Goal: Use online tool/utility: Use online tool/utility

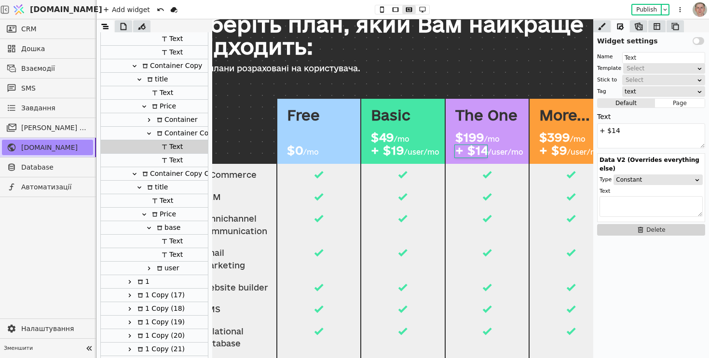
scroll to position [68, 0]
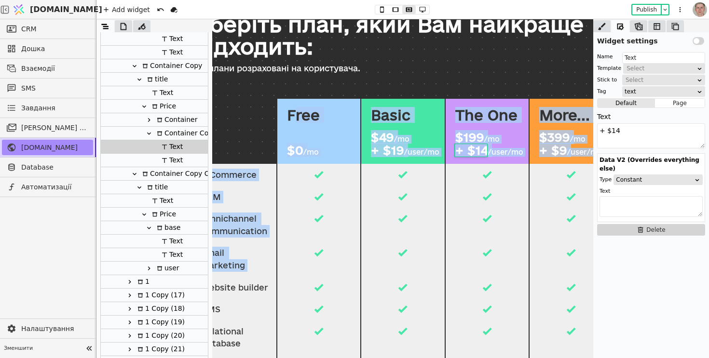
drag, startPoint x: 295, startPoint y: 110, endPoint x: 379, endPoint y: 260, distance: 171.5
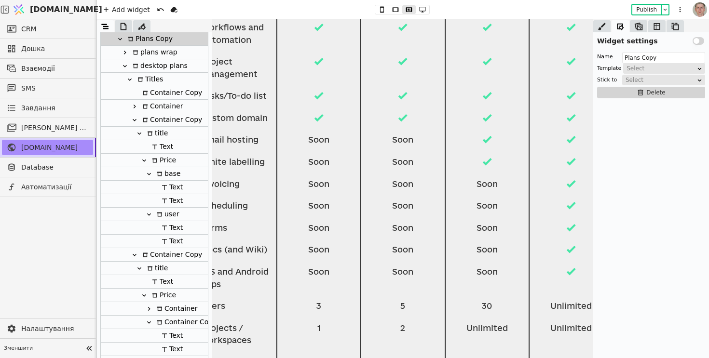
scroll to position [415, 0]
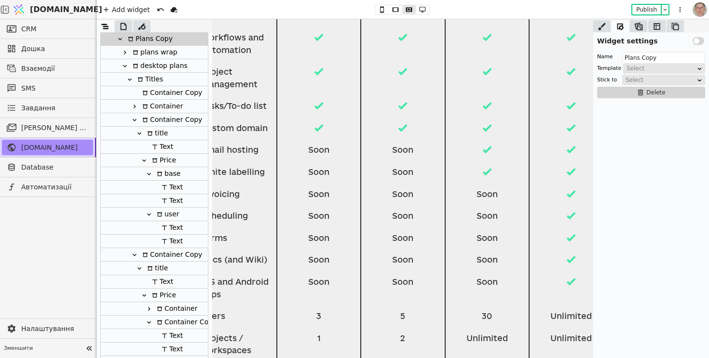
click at [239, 151] on div "Email hosting" at bounding box center [234, 150] width 67 height 13
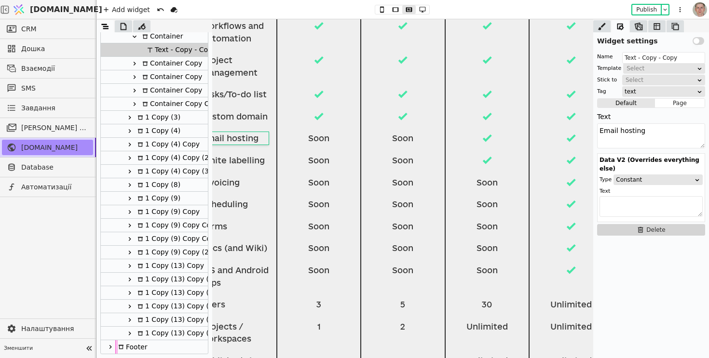
click at [230, 183] on p "Invoicing" at bounding box center [234, 182] width 67 height 13
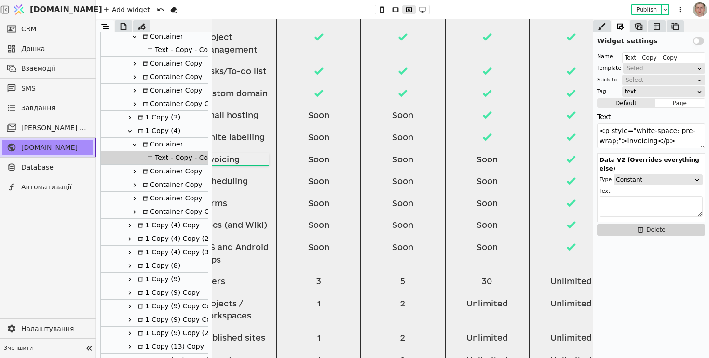
click at [232, 183] on p "Scheduling" at bounding box center [234, 181] width 67 height 13
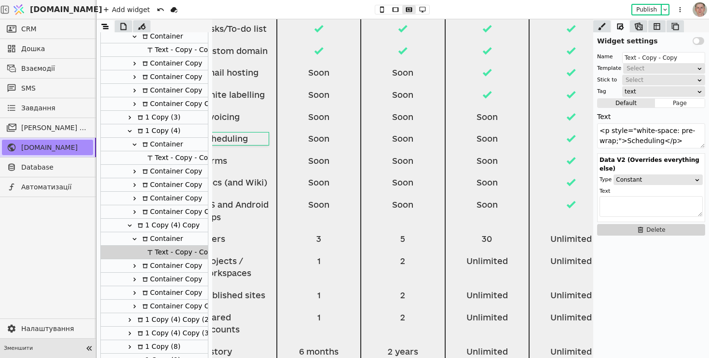
click at [88, 343] on icon at bounding box center [88, 348] width 13 height 13
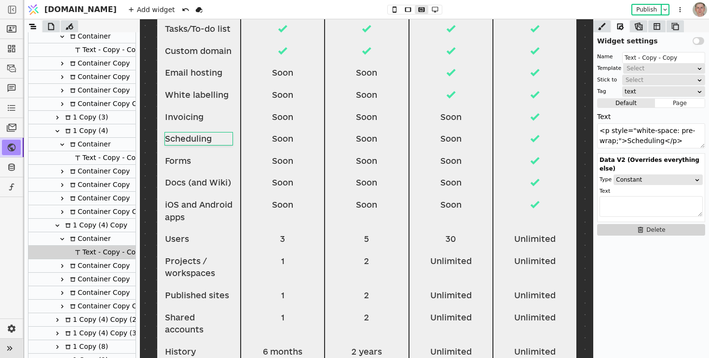
click at [530, 203] on icon at bounding box center [534, 205] width 12 height 12
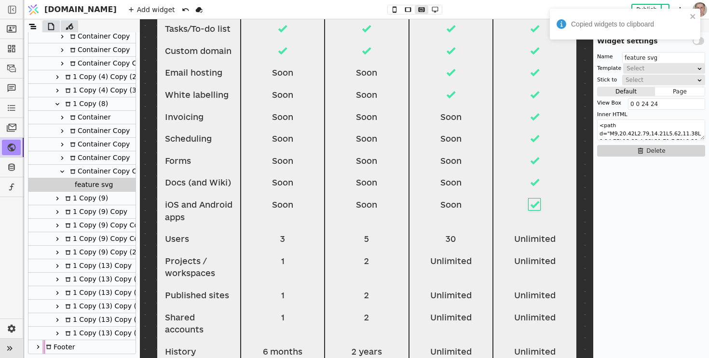
click at [448, 206] on div "Soon" at bounding box center [449, 205] width 67 height 13
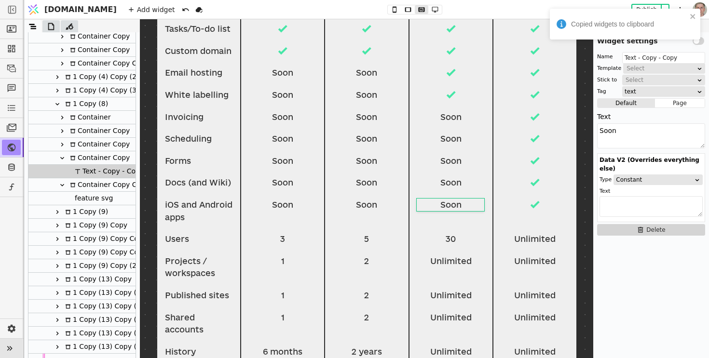
click at [101, 157] on div "Container Copy" at bounding box center [98, 157] width 63 height 13
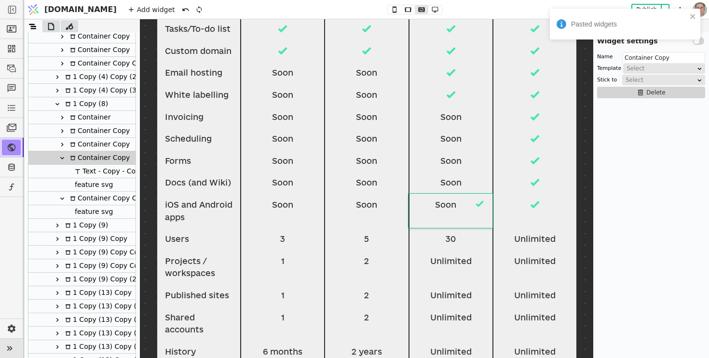
click at [101, 170] on div "Text - Copy - Copy" at bounding box center [108, 171] width 72 height 13
type input "Text - Copy - Copy"
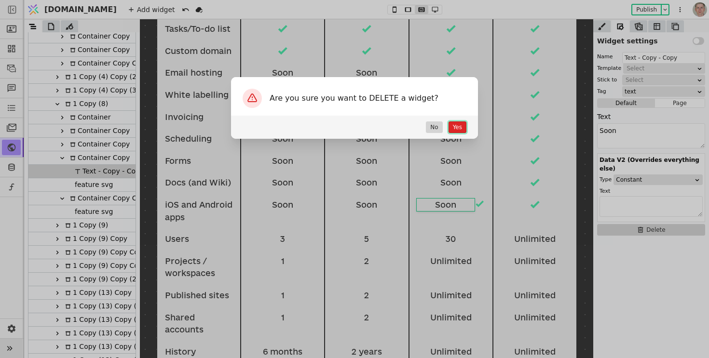
click at [454, 122] on button "Yes" at bounding box center [457, 127] width 18 height 12
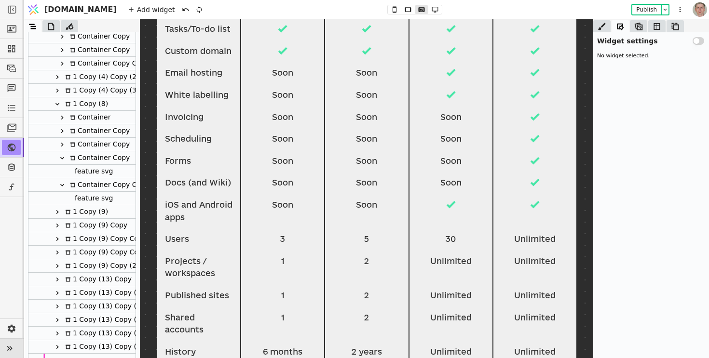
click at [370, 205] on div "Soon" at bounding box center [365, 205] width 67 height 13
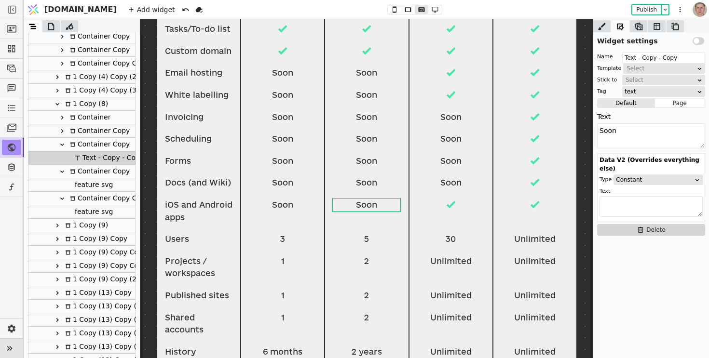
click at [117, 143] on div "Container Copy" at bounding box center [98, 144] width 63 height 13
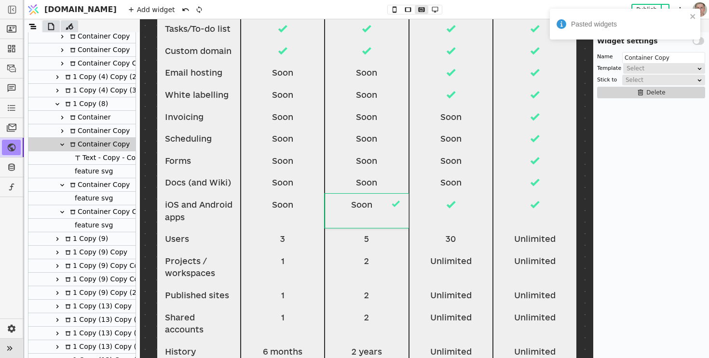
click at [105, 153] on div "Text - Copy - Copy" at bounding box center [108, 157] width 72 height 13
type input "Text - Copy - Copy"
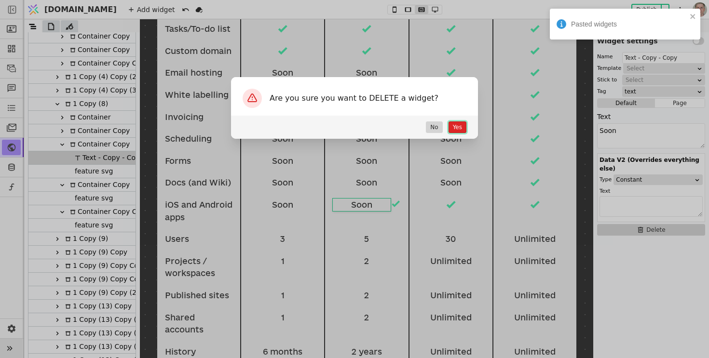
click at [458, 130] on button "Yes" at bounding box center [457, 127] width 18 height 12
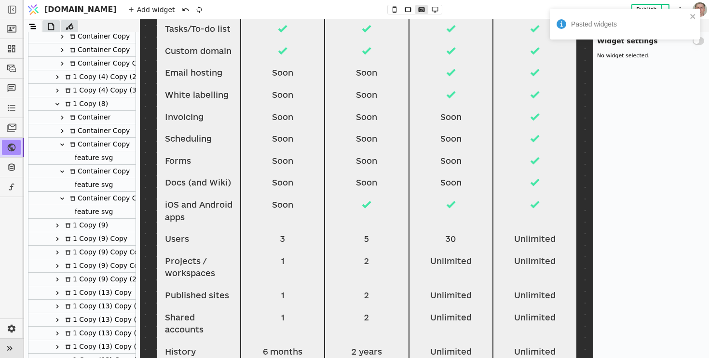
click at [279, 206] on div "Soon" at bounding box center [281, 205] width 67 height 13
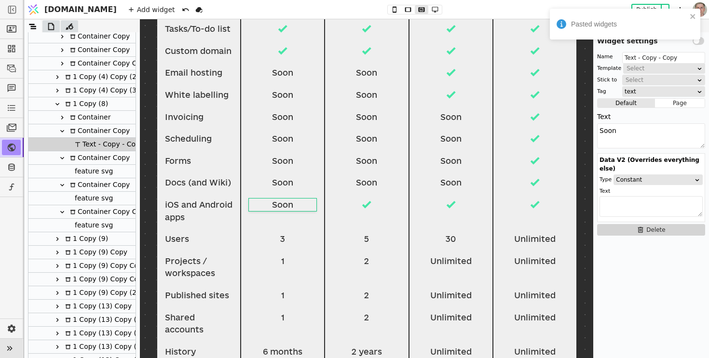
click at [119, 129] on div "Container Copy" at bounding box center [98, 130] width 63 height 13
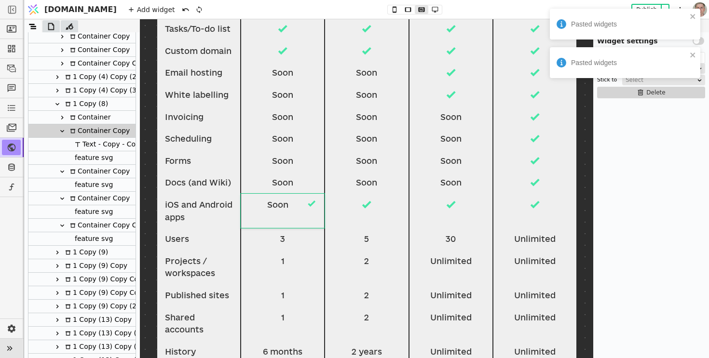
click at [125, 146] on div "Text - Copy - Copy" at bounding box center [108, 144] width 72 height 13
type input "Text - Copy - Copy"
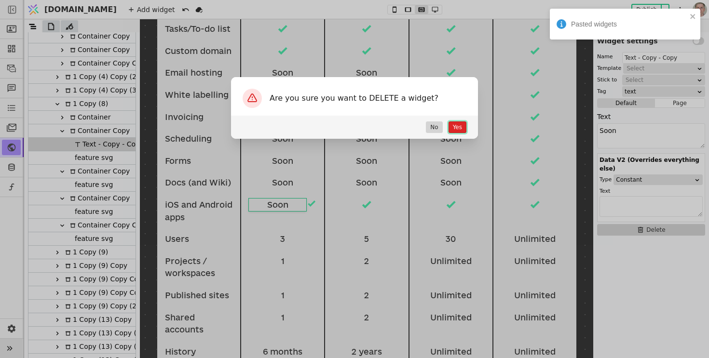
click at [457, 123] on button "Yes" at bounding box center [457, 127] width 18 height 12
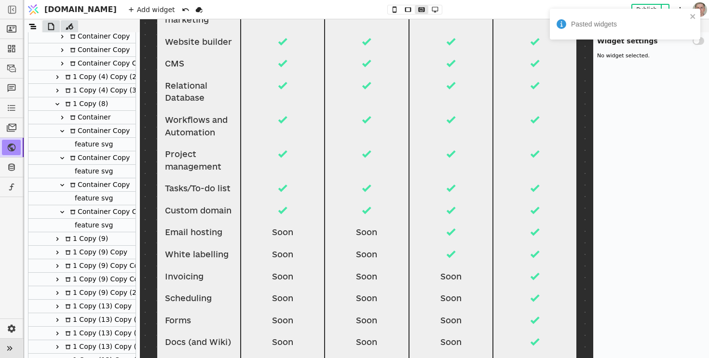
scroll to position [317, 0]
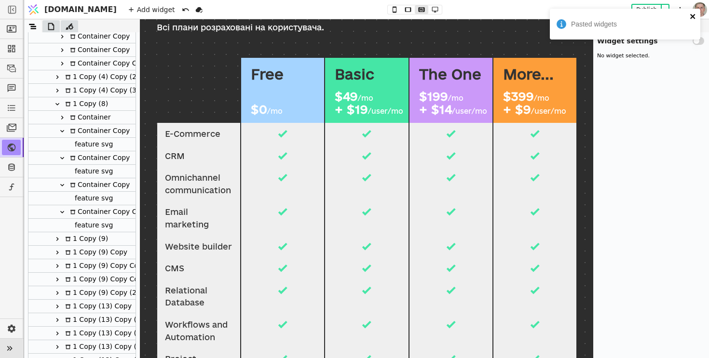
click at [691, 15] on icon "close" at bounding box center [692, 16] width 5 height 5
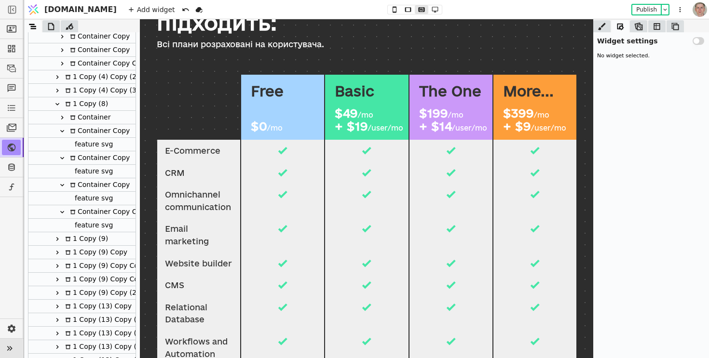
click at [528, 90] on div "More..." at bounding box center [527, 90] width 51 height 13
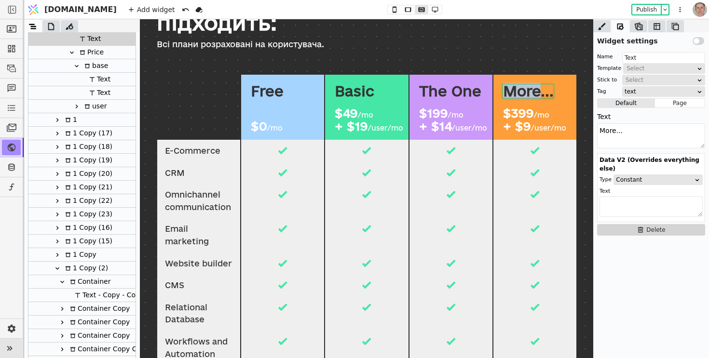
click at [528, 90] on div "More..." at bounding box center [527, 90] width 51 height 13
click at [528, 90] on span "More..." at bounding box center [527, 91] width 51 height 16
type textarea "<p style="white-space: pre-wrap;">Pro</p>"
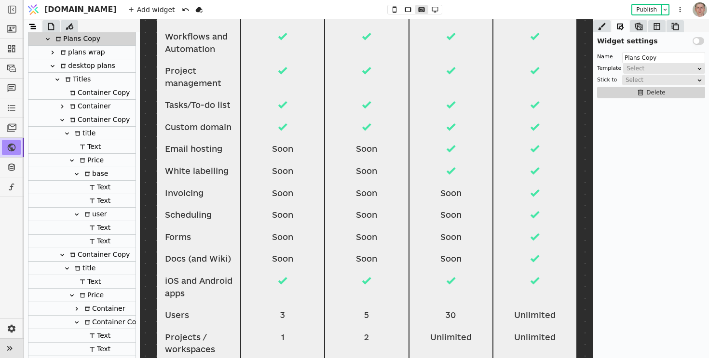
scroll to position [404, 0]
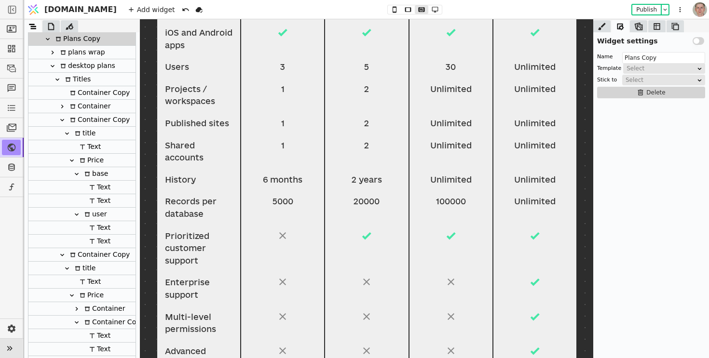
click at [445, 178] on div "Unlimited" at bounding box center [449, 180] width 67 height 13
type input "Text - Copy - Copy"
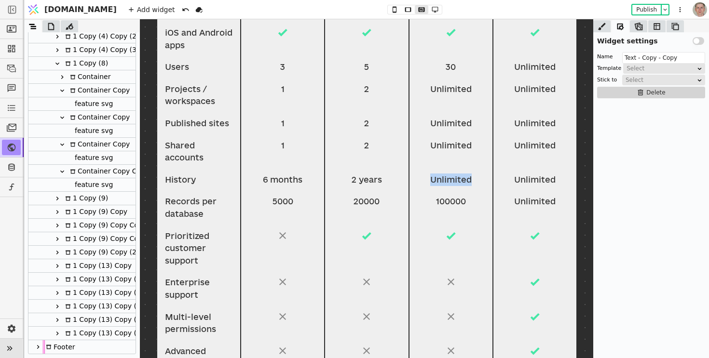
click at [445, 178] on div "Unlimited" at bounding box center [449, 180] width 67 height 13
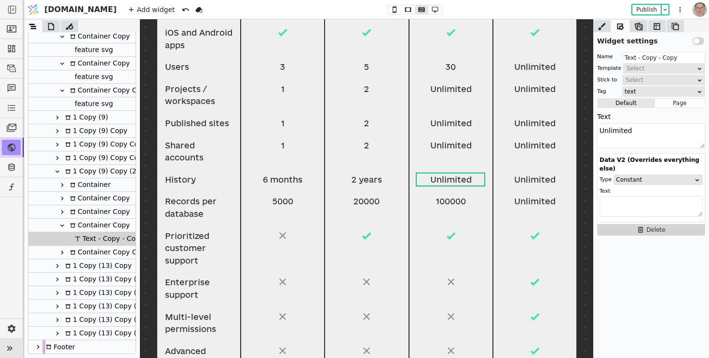
click at [445, 179] on span "Unlimited" at bounding box center [449, 179] width 41 height 9
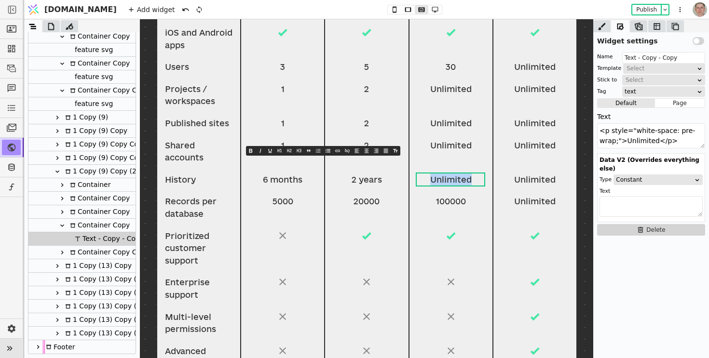
click at [445, 179] on span "Unlimited" at bounding box center [449, 179] width 41 height 9
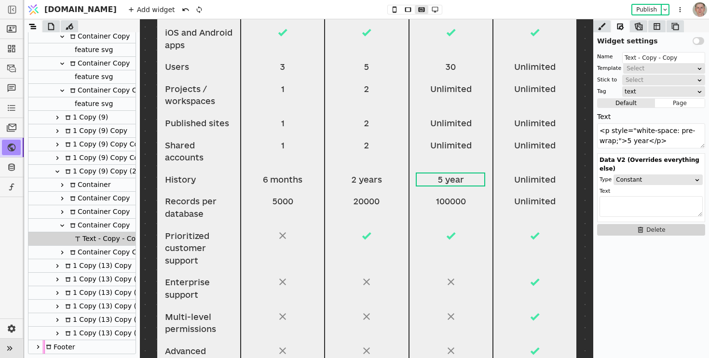
type textarea "<p style="white-space: pre-wrap;">5 years</p>"
click at [460, 200] on div "100000" at bounding box center [449, 201] width 67 height 13
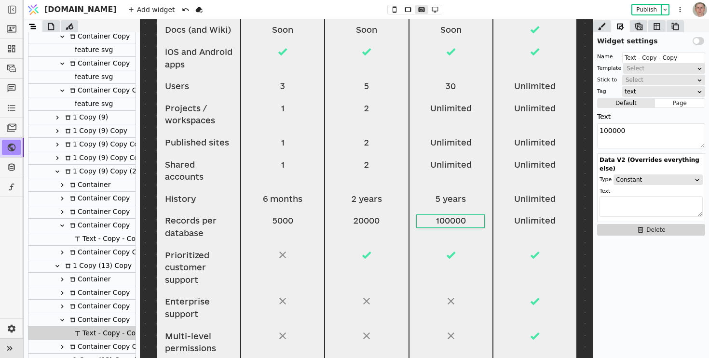
click at [361, 223] on div "20000" at bounding box center [365, 220] width 67 height 13
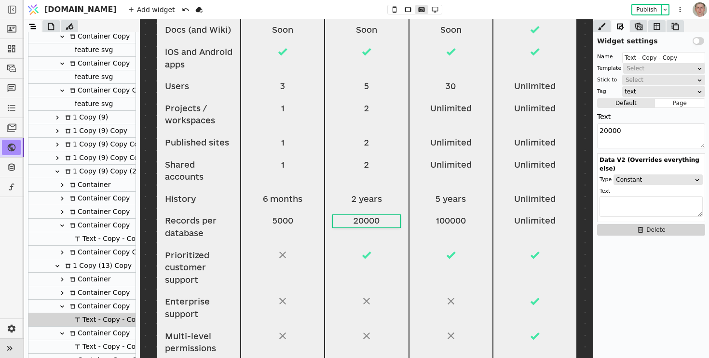
click at [358, 221] on div "20000" at bounding box center [365, 220] width 67 height 13
drag, startPoint x: 358, startPoint y: 222, endPoint x: 349, endPoint y: 222, distance: 8.7
click at [349, 222] on div "20000" at bounding box center [365, 220] width 67 height 13
click at [366, 217] on div "20000" at bounding box center [365, 220] width 67 height 13
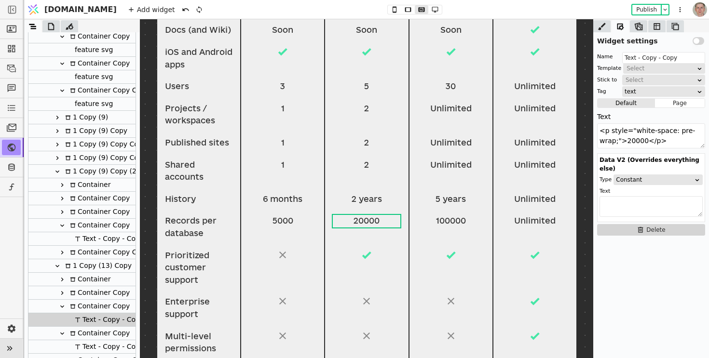
click at [356, 220] on span "20000" at bounding box center [366, 220] width 26 height 9
click at [353, 221] on span "20000" at bounding box center [366, 220] width 26 height 9
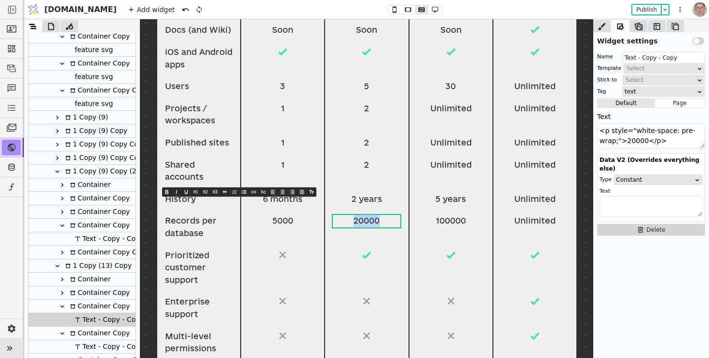
click at [353, 221] on span "20000" at bounding box center [366, 220] width 26 height 9
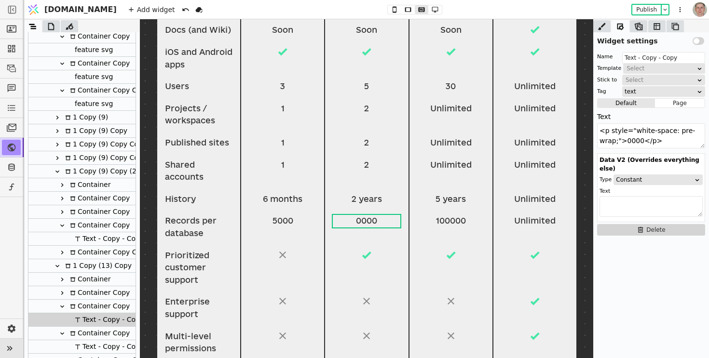
type textarea "<p style="white-space: pre-wrap;">30000</p>"
click at [374, 188] on div "2 years" at bounding box center [366, 199] width 84 height 22
type input "Container Copy"
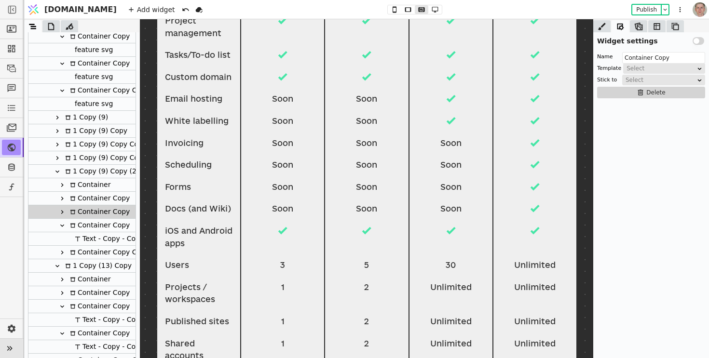
scroll to position [457, 0]
